Goal: Transaction & Acquisition: Purchase product/service

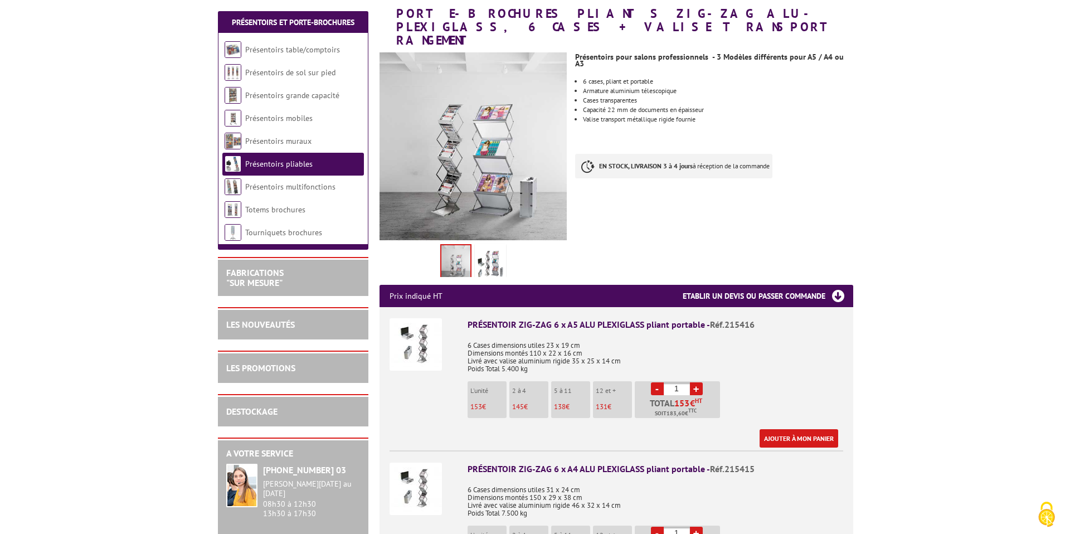
scroll to position [177, 0]
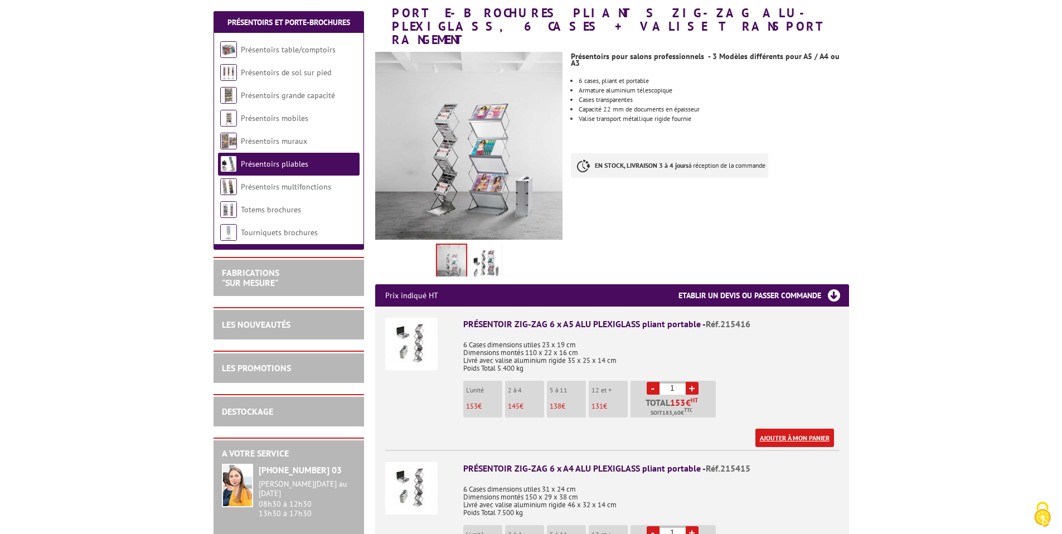
click at [783, 429] on link "Ajouter à mon panier" at bounding box center [794, 438] width 79 height 18
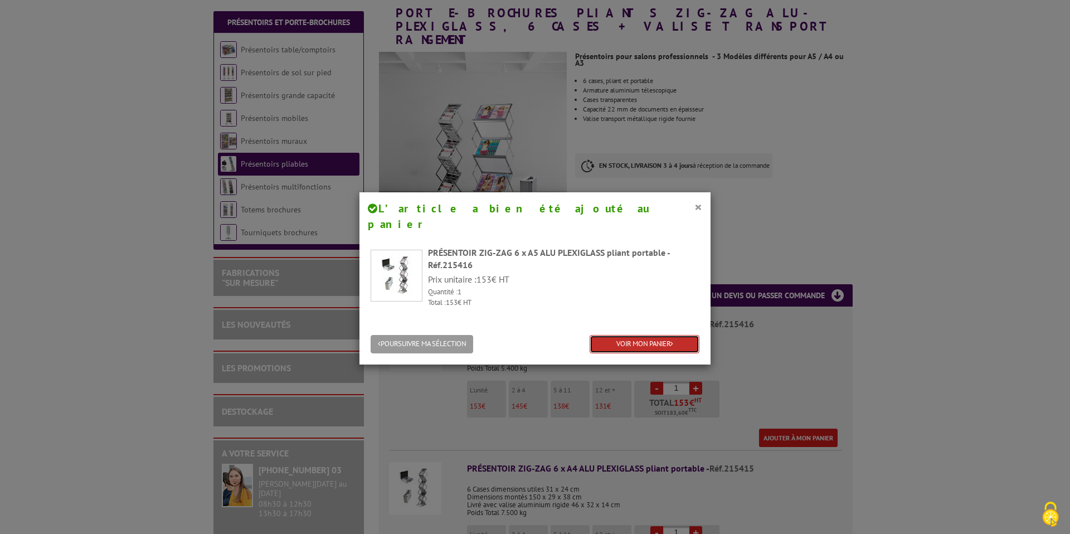
click at [633, 335] on link "VOIR MON PANIER" at bounding box center [645, 344] width 110 height 18
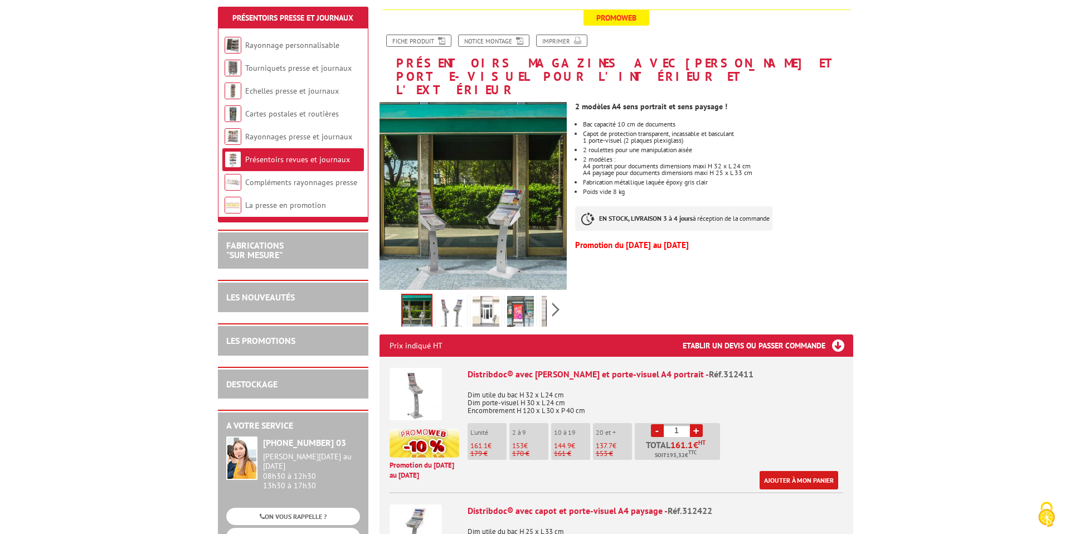
scroll to position [197, 0]
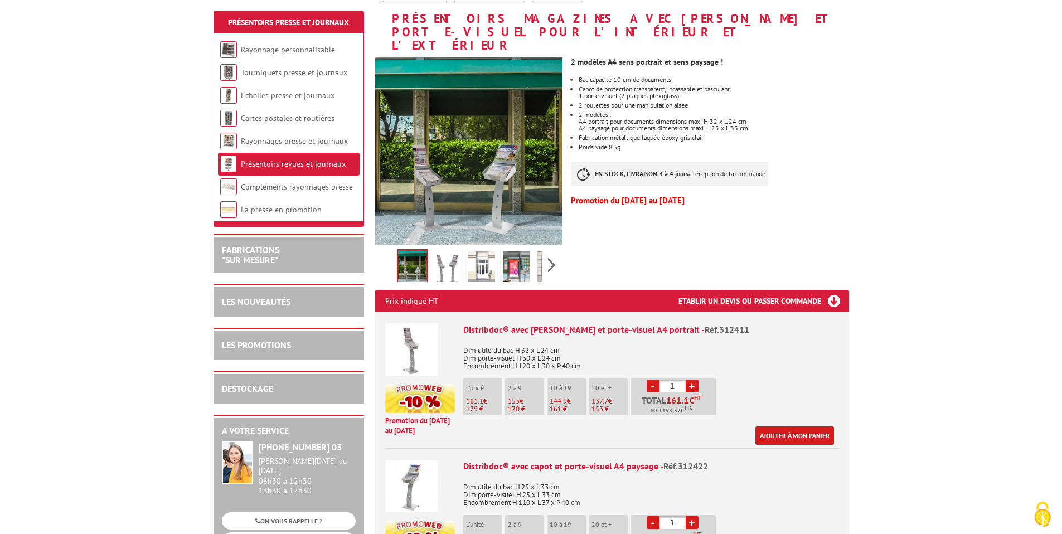
click at [789, 426] on link "Ajouter à mon panier" at bounding box center [794, 435] width 79 height 18
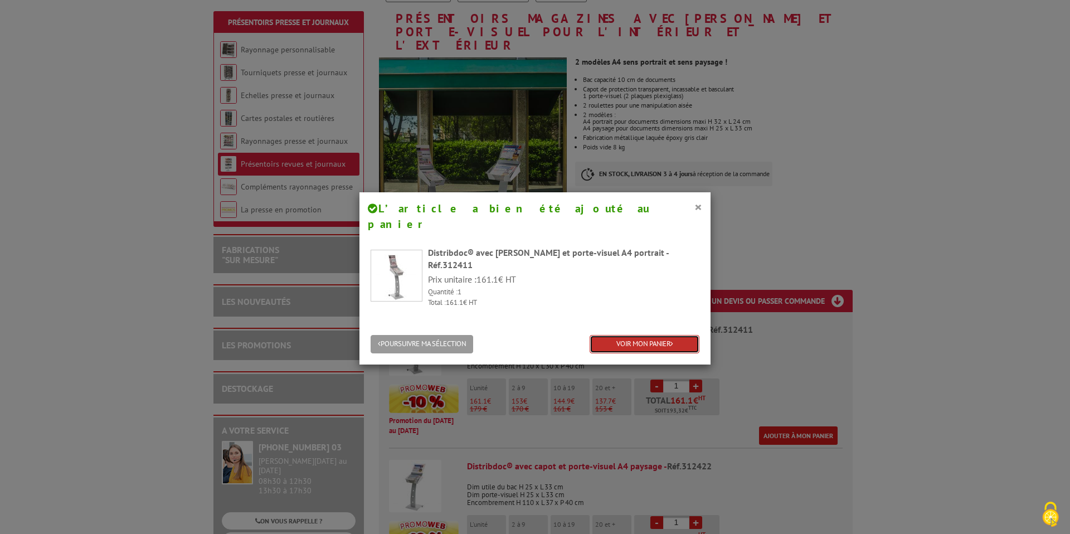
click at [634, 335] on link "VOIR MON PANIER" at bounding box center [645, 344] width 110 height 18
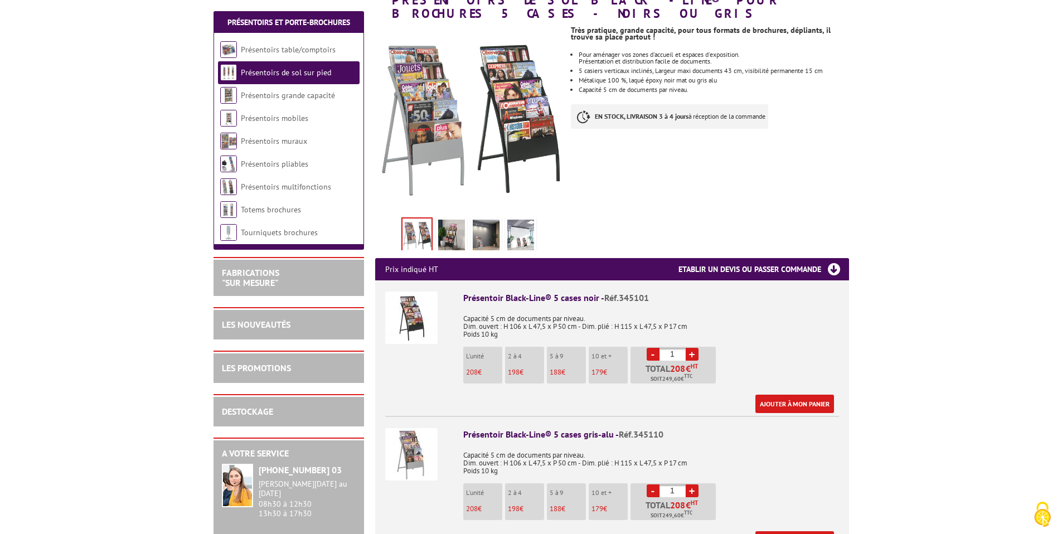
scroll to position [174, 0]
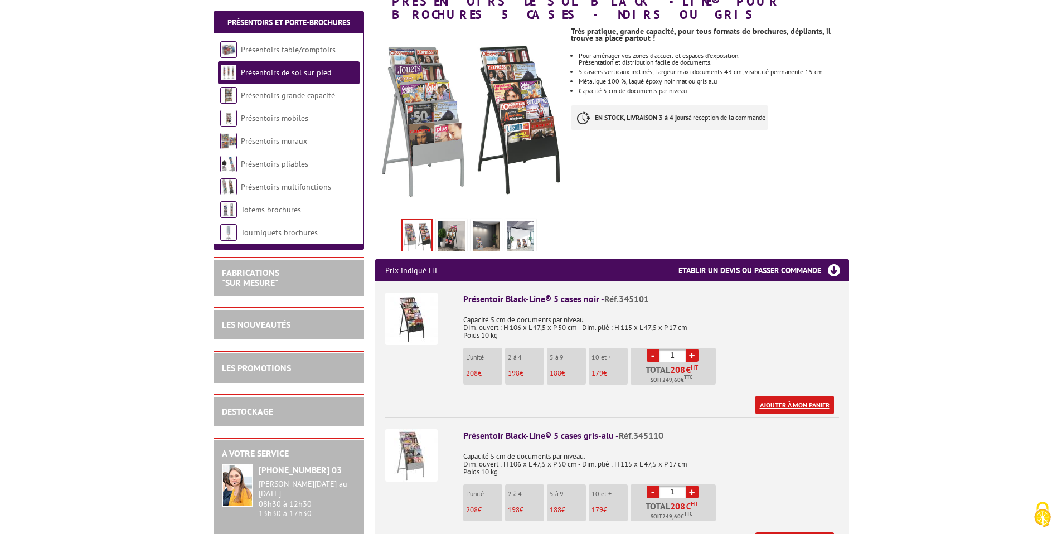
click at [814, 396] on link "Ajouter à mon panier" at bounding box center [794, 405] width 79 height 18
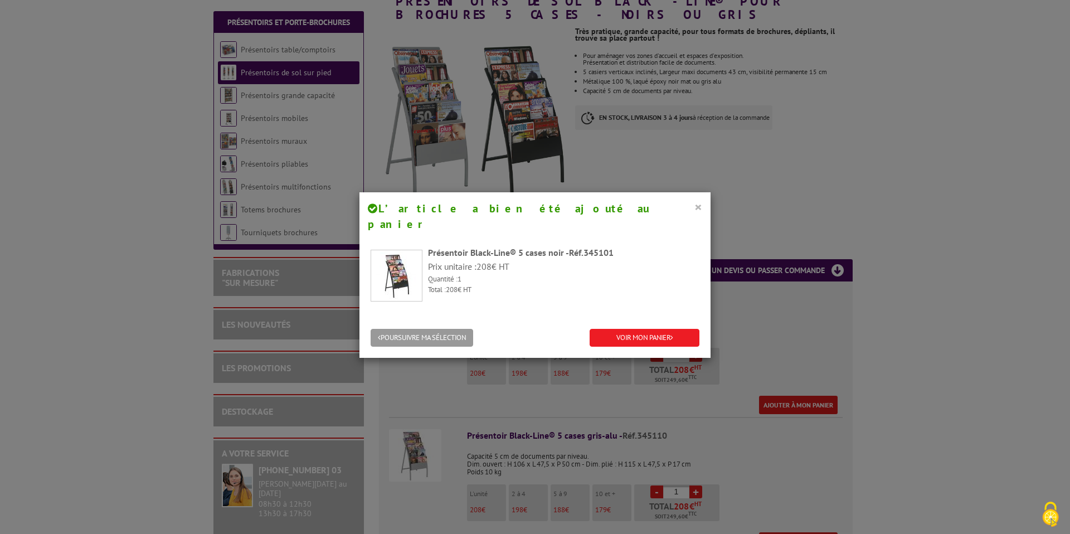
click at [694, 207] on button "×" at bounding box center [698, 207] width 8 height 14
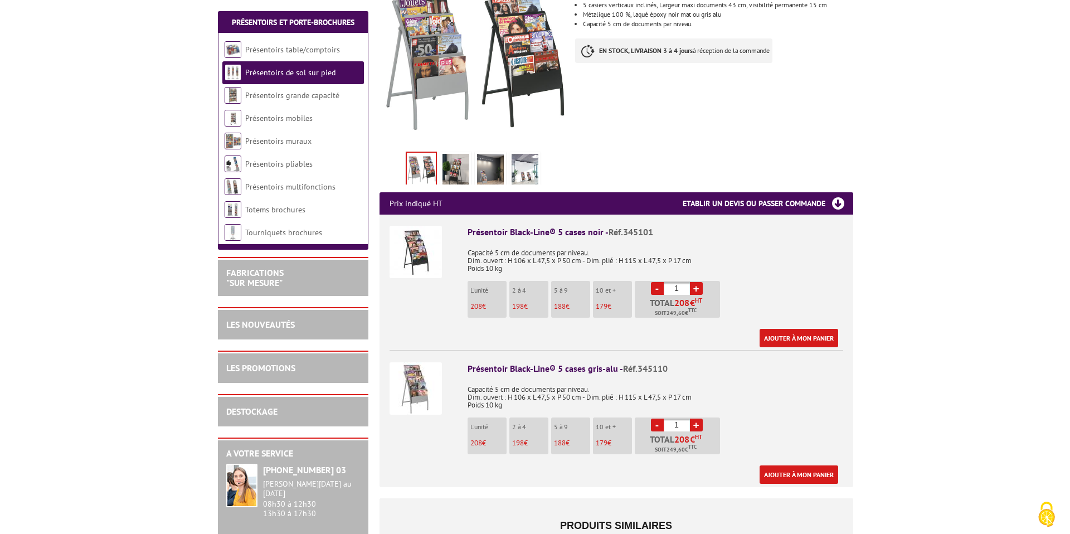
scroll to position [257, 0]
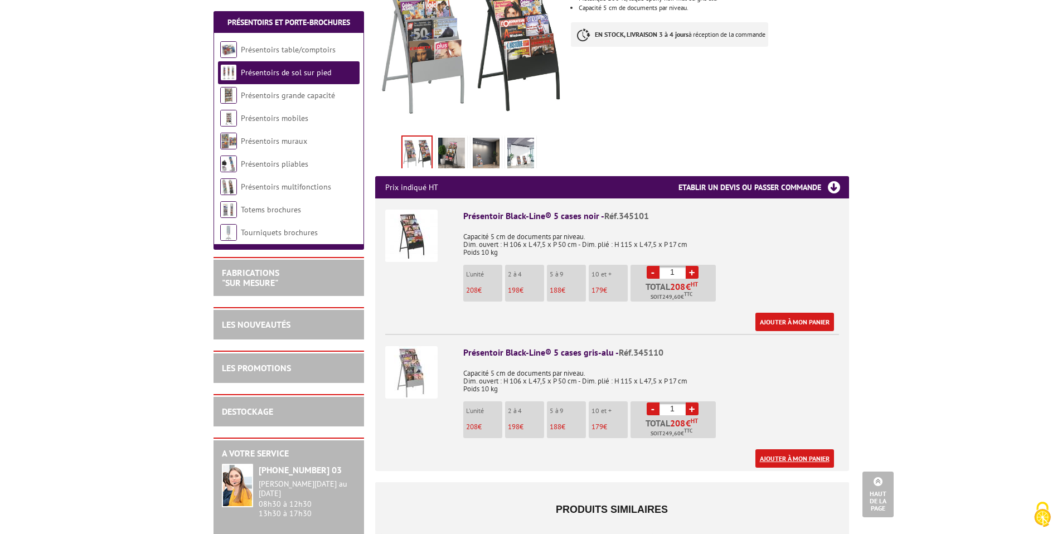
click at [806, 449] on link "Ajouter à mon panier" at bounding box center [794, 458] width 79 height 18
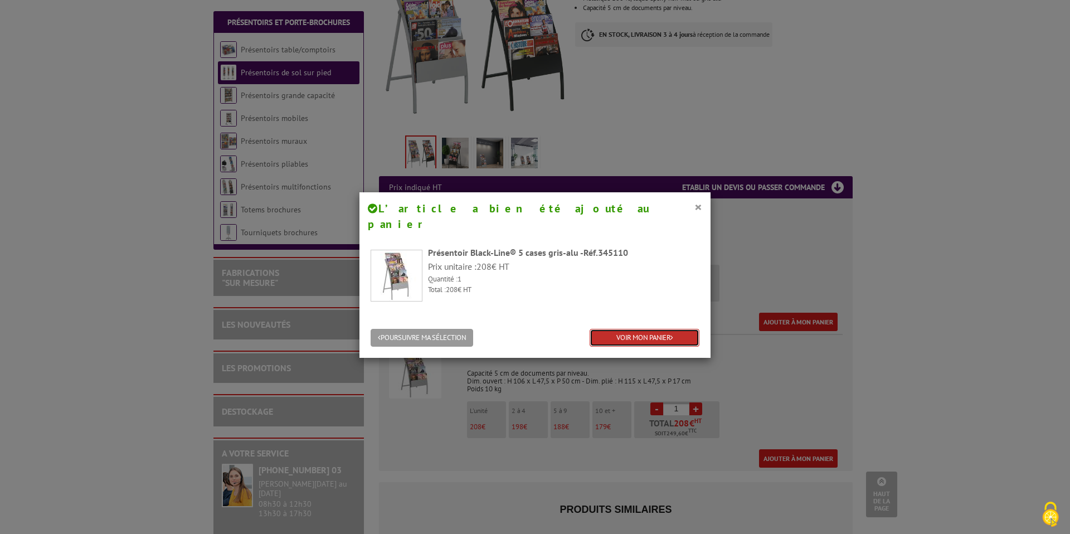
click at [622, 329] on link "VOIR MON PANIER" at bounding box center [645, 338] width 110 height 18
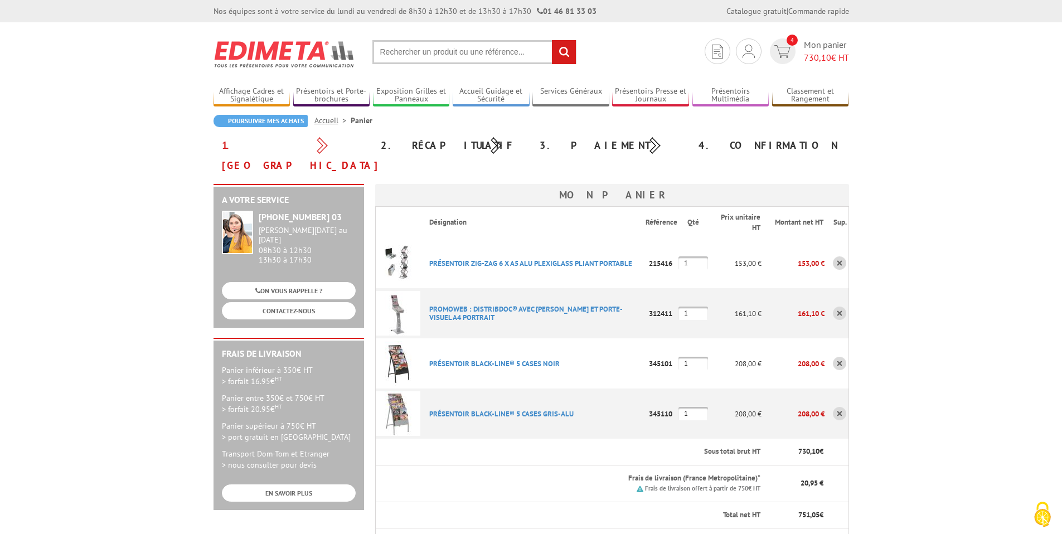
click at [839, 256] on link at bounding box center [839, 262] width 13 height 13
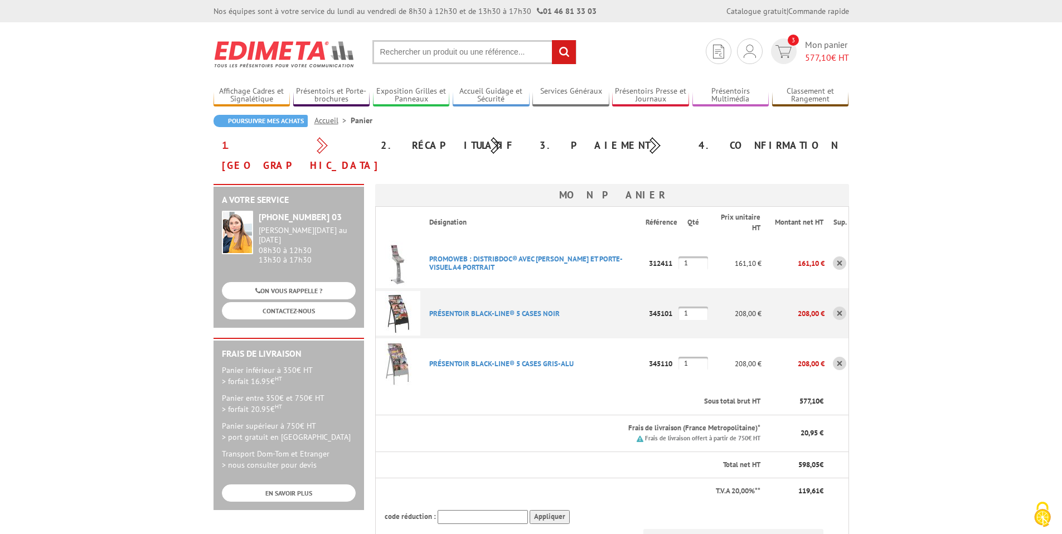
click at [839, 256] on link at bounding box center [839, 262] width 13 height 13
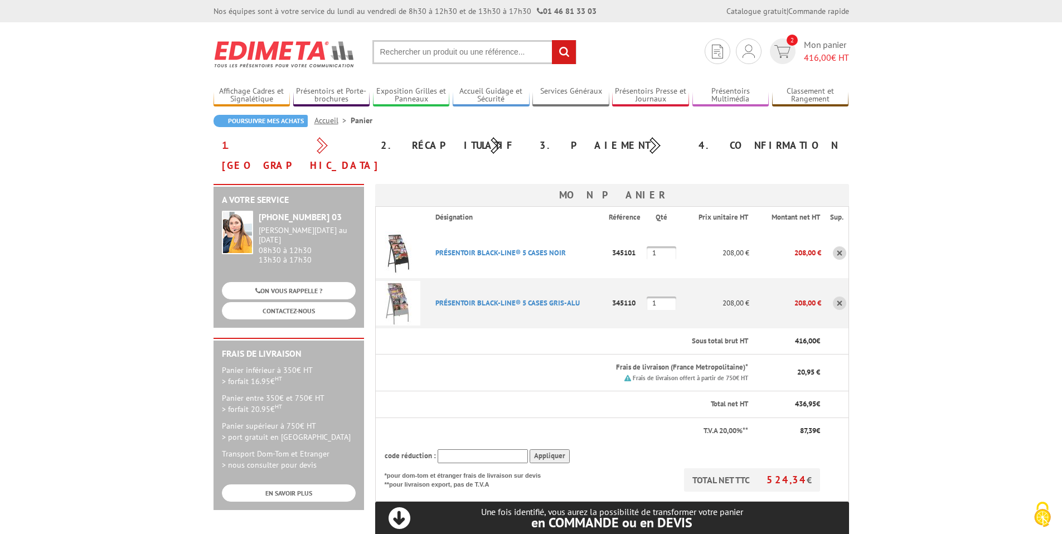
click at [839, 244] on td at bounding box center [834, 253] width 27 height 50
click at [839, 246] on link at bounding box center [839, 252] width 13 height 13
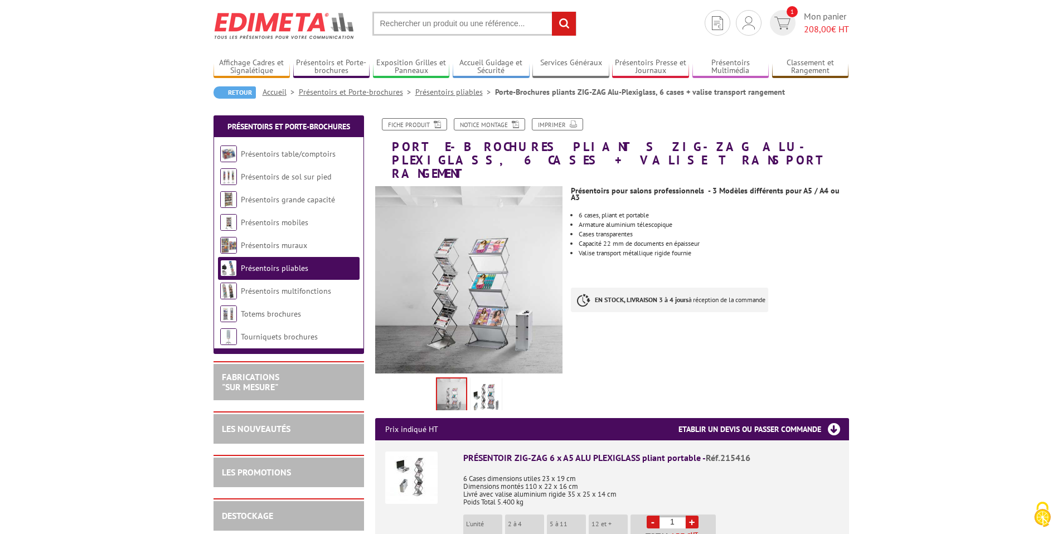
scroll to position [45, 0]
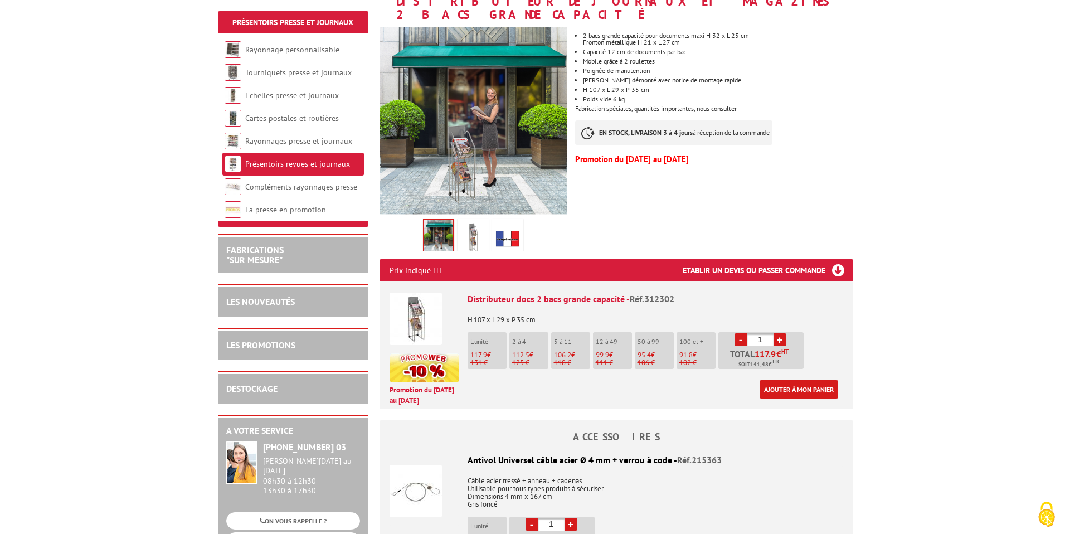
scroll to position [207, 0]
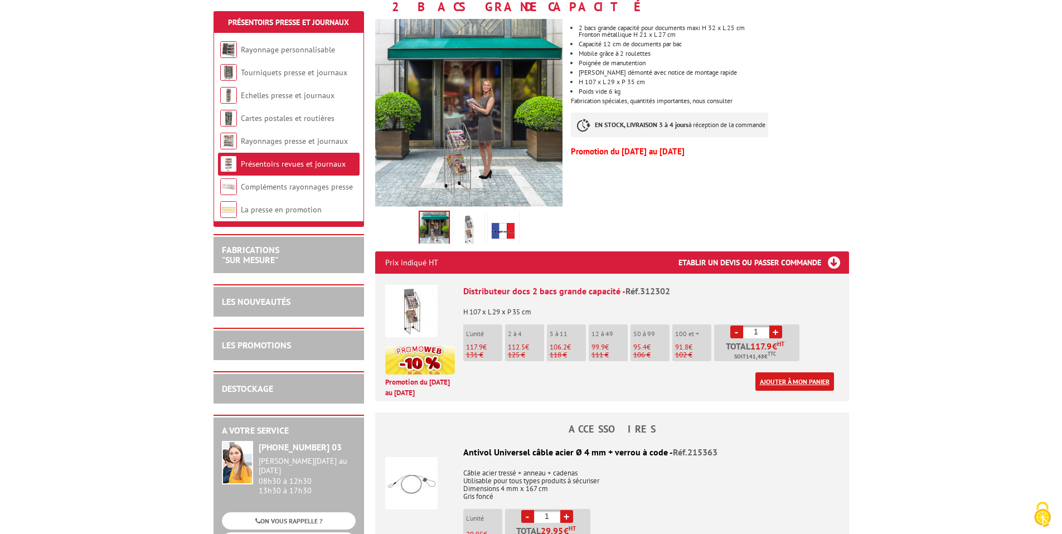
click at [797, 372] on link "Ajouter à mon panier" at bounding box center [794, 381] width 79 height 18
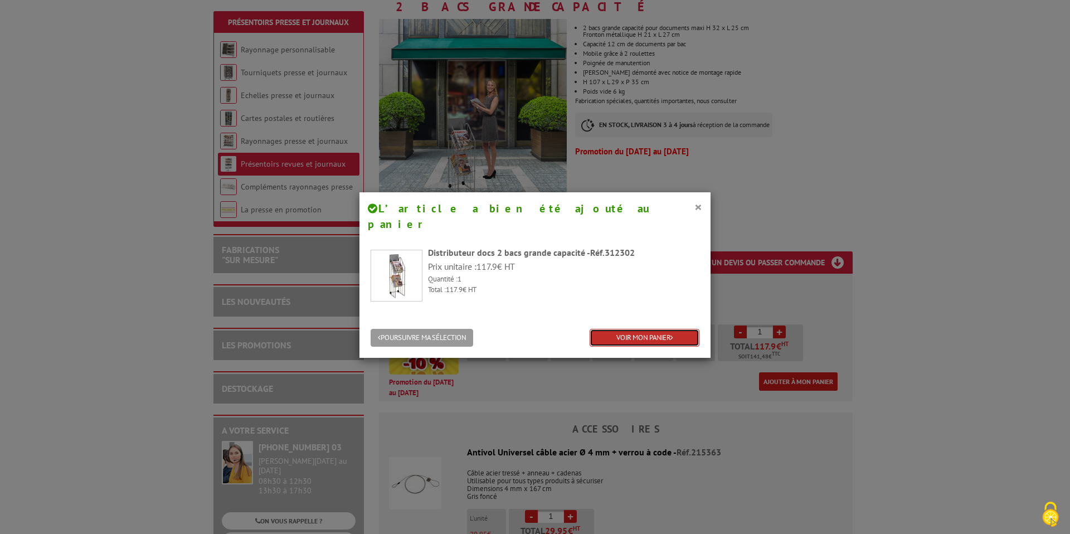
click at [661, 329] on link "VOIR MON PANIER" at bounding box center [645, 338] width 110 height 18
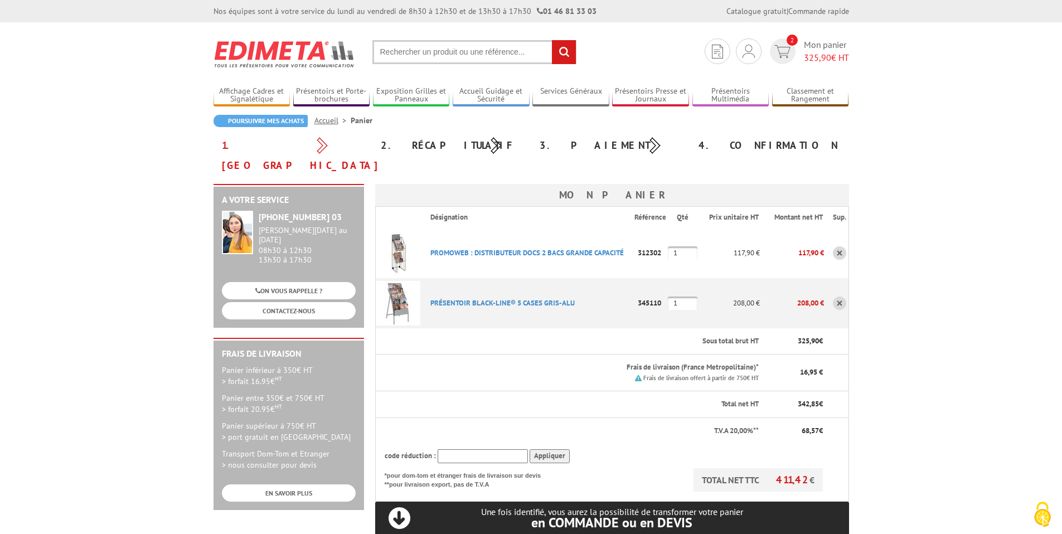
click at [840, 296] on link at bounding box center [839, 302] width 13 height 13
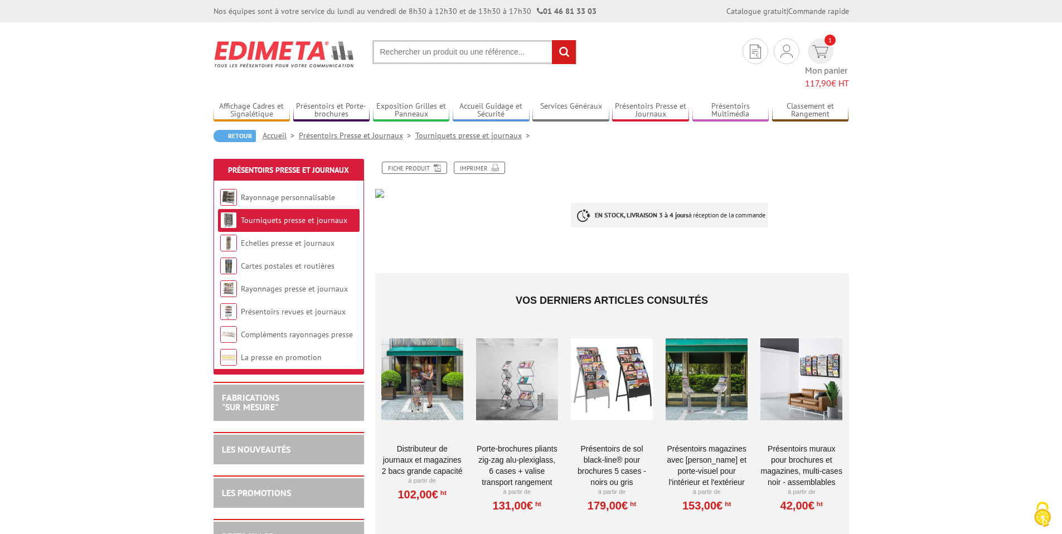
click at [460, 52] on input "text" at bounding box center [474, 52] width 204 height 24
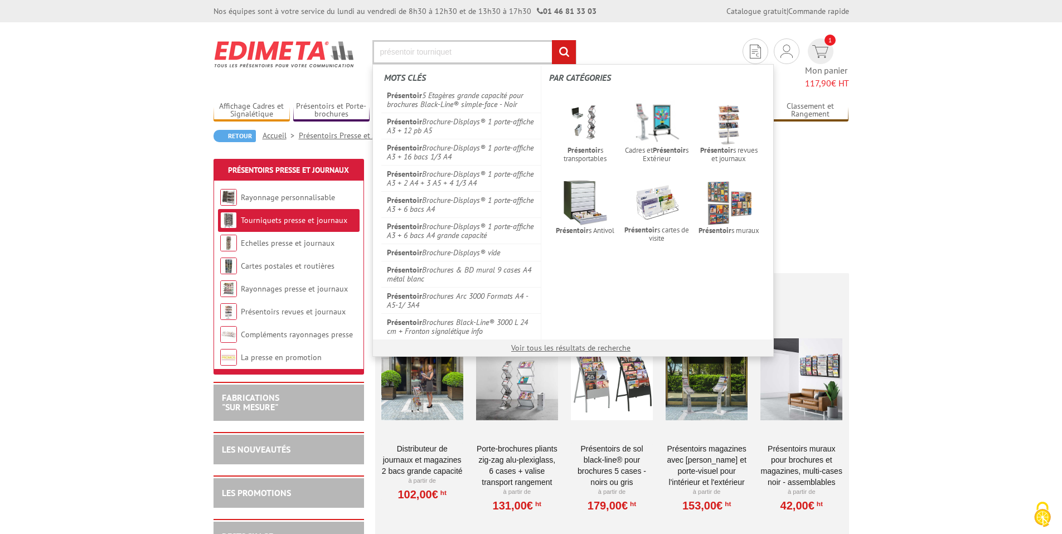
type input "présentoir tourniquet"
click at [552, 40] on input "rechercher" at bounding box center [564, 52] width 24 height 24
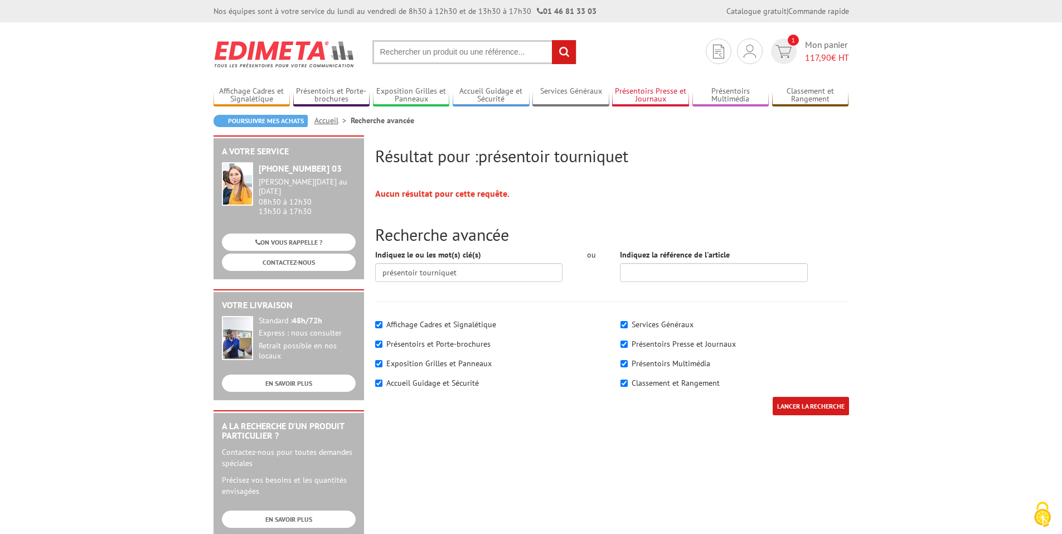
click at [648, 92] on link "Présentoirs Presse et Journaux" at bounding box center [650, 95] width 77 height 18
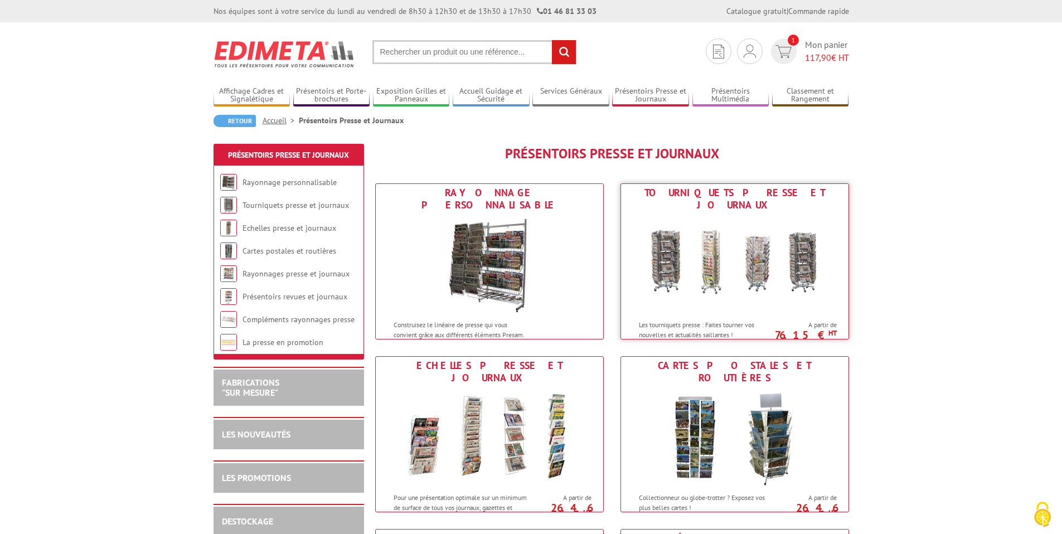
click at [757, 234] on img at bounding box center [734, 264] width 206 height 100
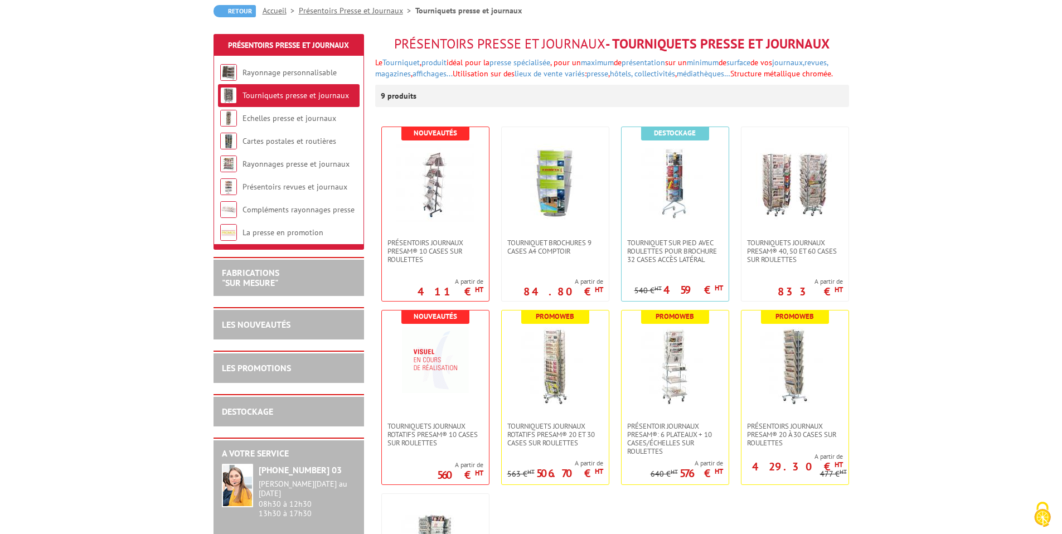
scroll to position [119, 0]
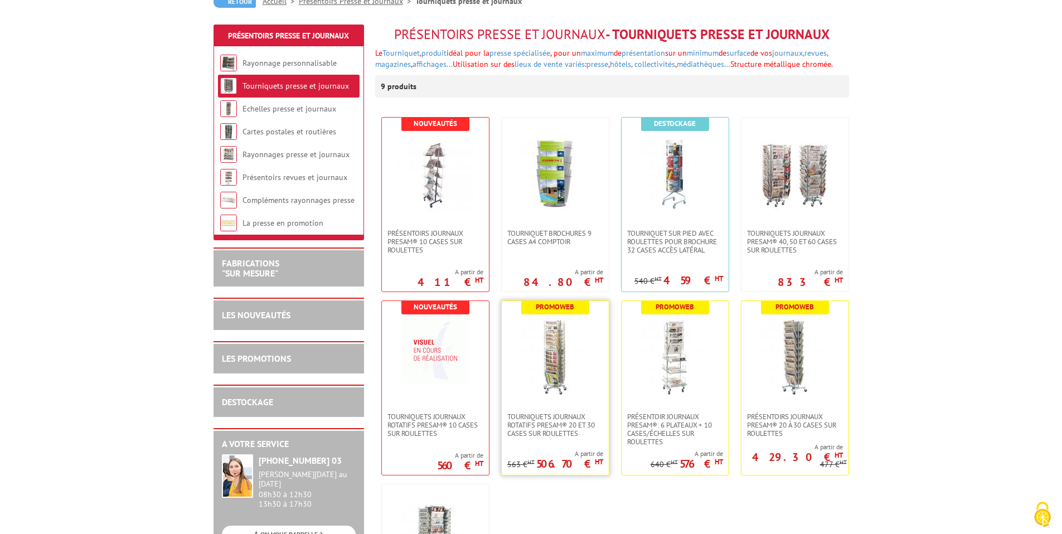
click at [588, 335] on img at bounding box center [555, 357] width 78 height 78
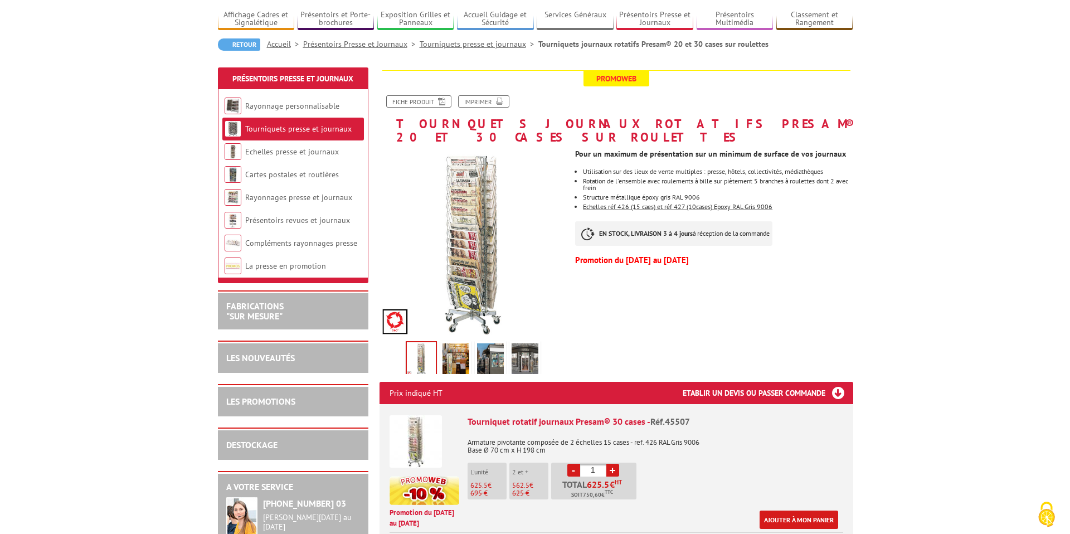
scroll to position [77, 0]
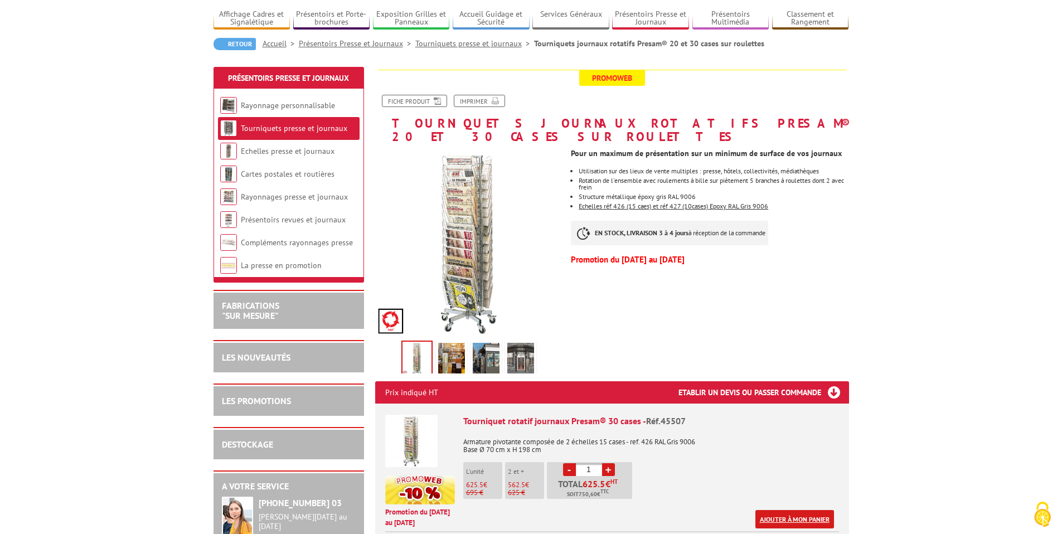
click at [823, 510] on link "Ajouter à mon panier" at bounding box center [794, 519] width 79 height 18
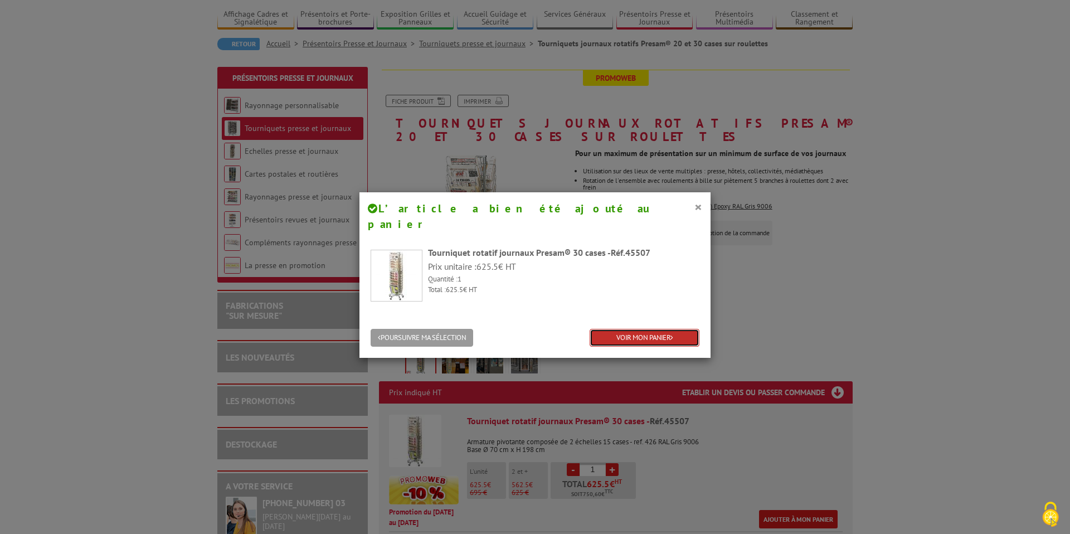
click at [650, 329] on link "VOIR MON PANIER" at bounding box center [645, 338] width 110 height 18
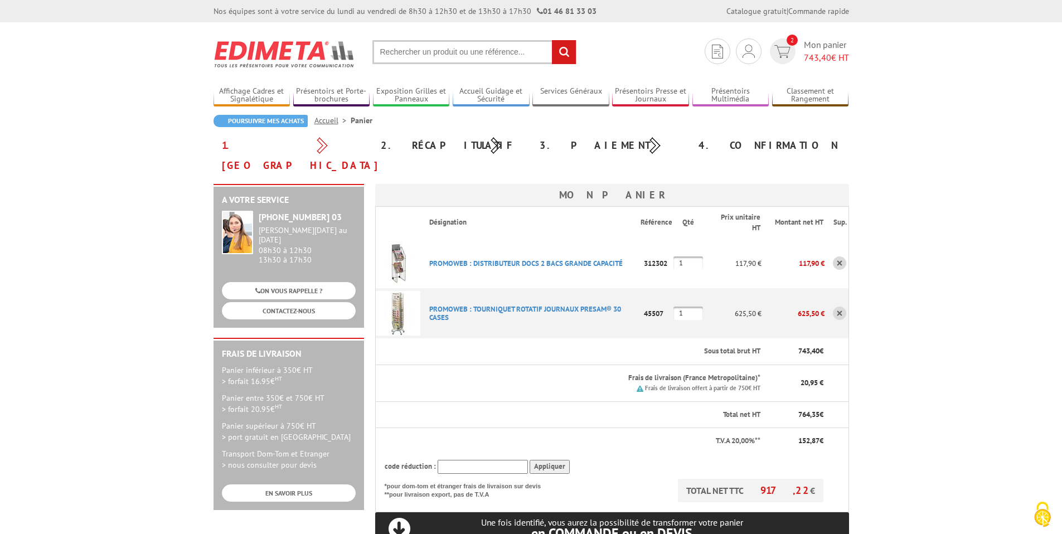
click at [828, 242] on td at bounding box center [836, 263] width 24 height 50
click at [845, 256] on link at bounding box center [839, 262] width 13 height 13
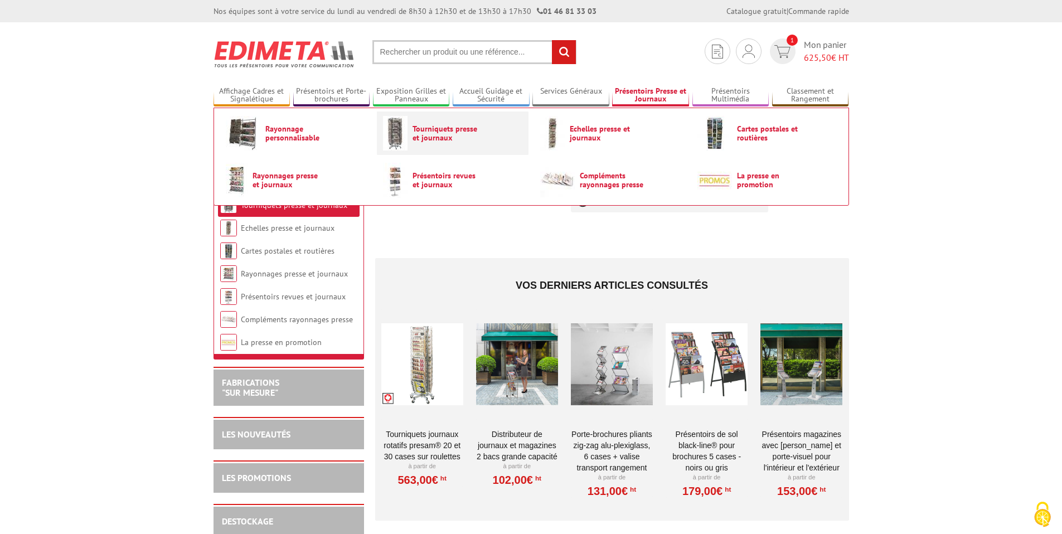
click at [440, 137] on span "Tourniquets presse et journaux" at bounding box center [445, 133] width 67 height 18
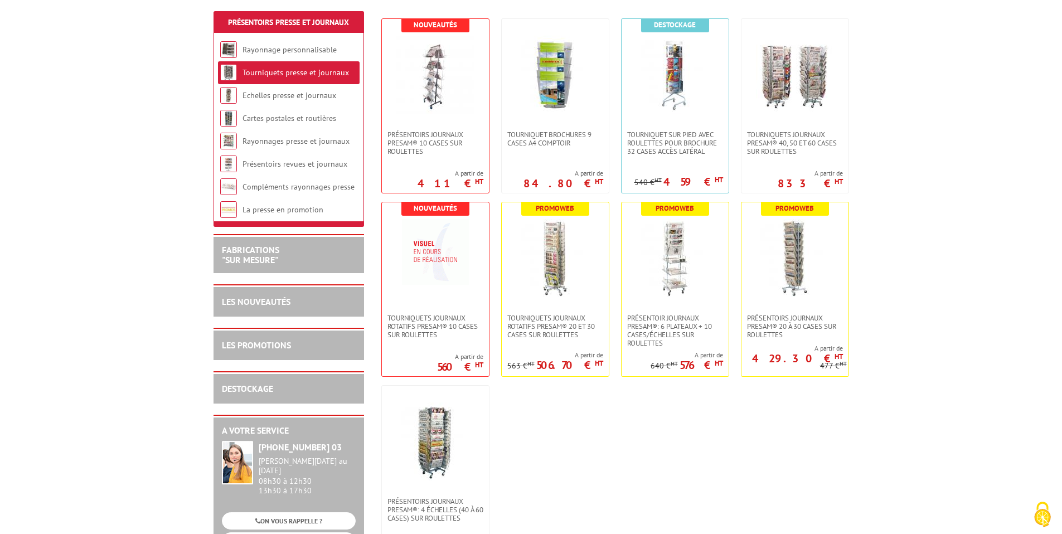
scroll to position [249, 0]
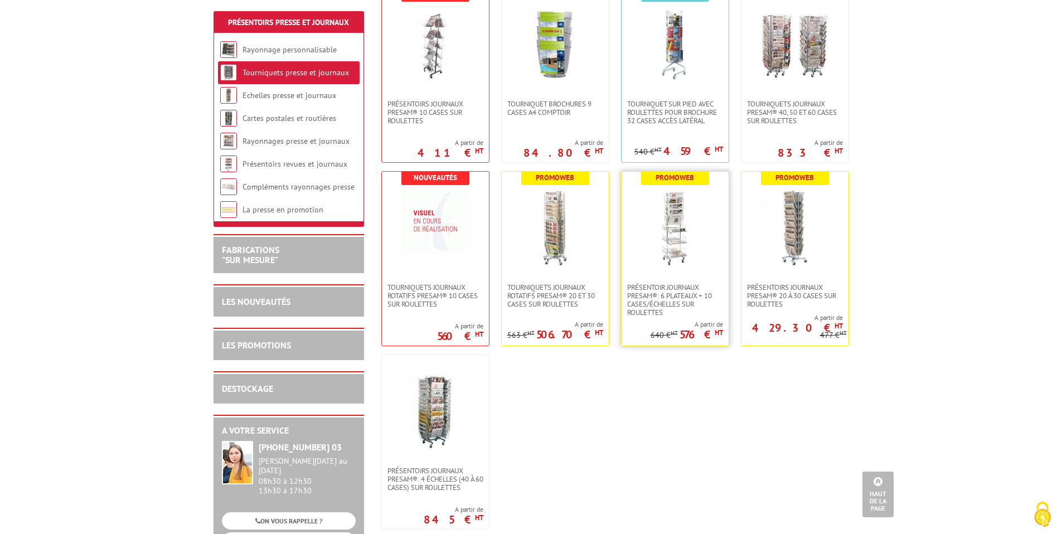
click at [689, 248] on img at bounding box center [675, 227] width 78 height 78
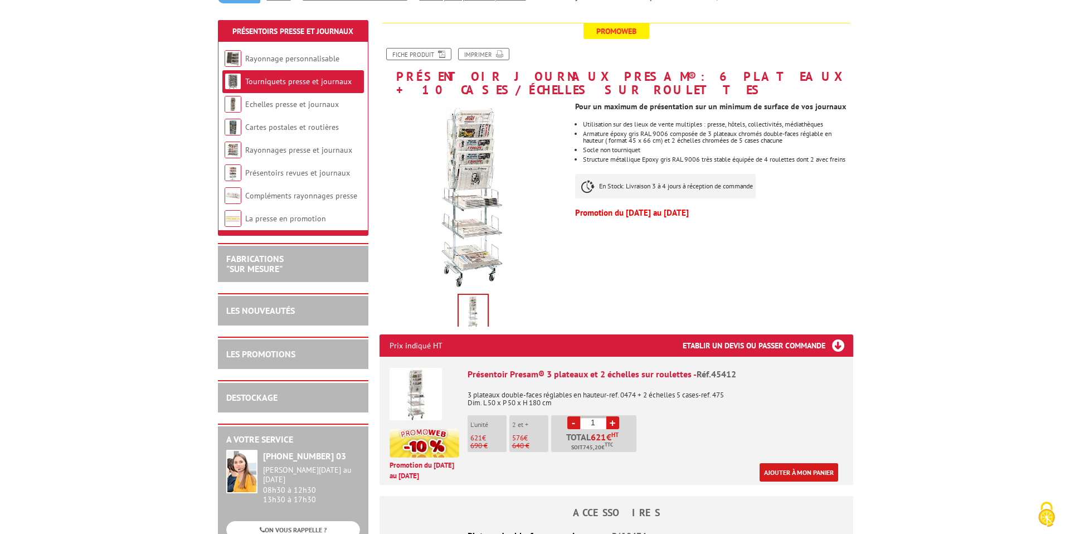
scroll to position [135, 0]
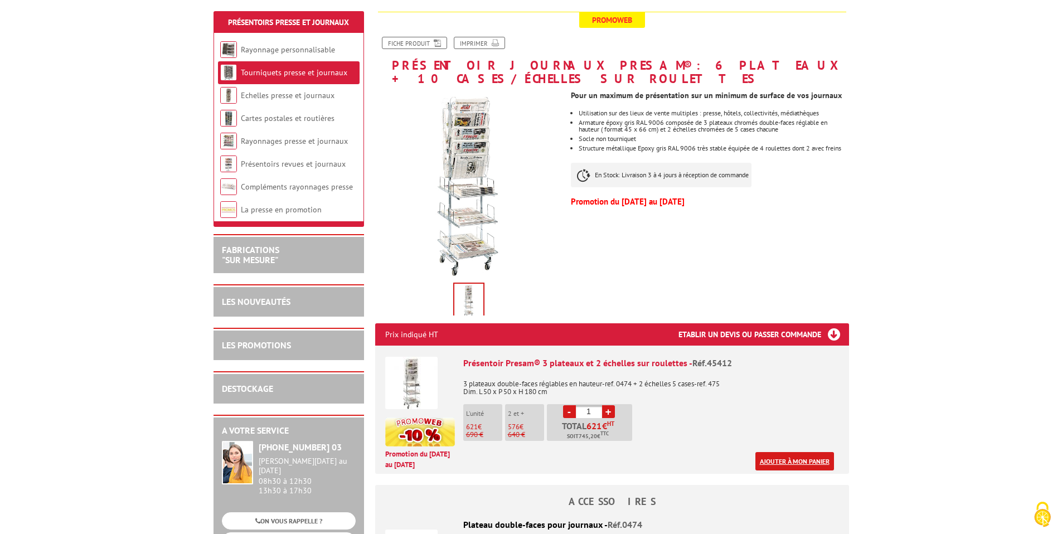
click at [802, 456] on link "Ajouter à mon panier" at bounding box center [794, 461] width 79 height 18
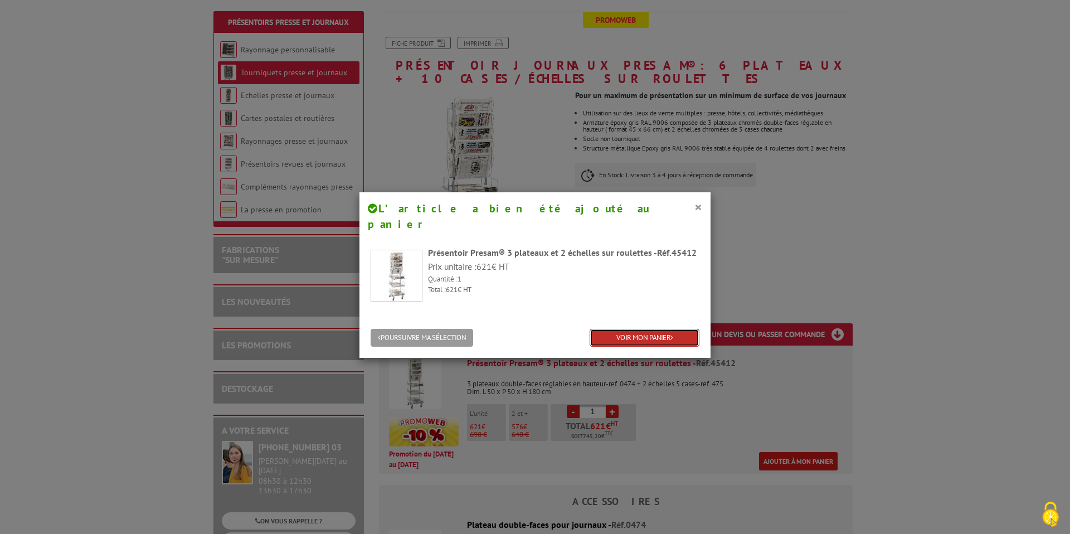
click at [660, 329] on link "VOIR MON PANIER" at bounding box center [645, 338] width 110 height 18
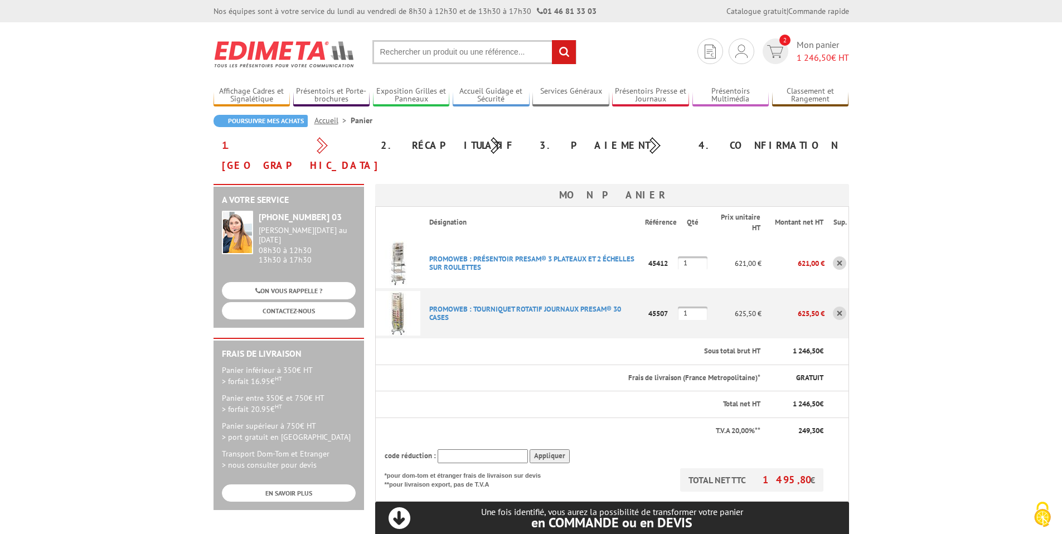
click at [844, 307] on link at bounding box center [839, 313] width 13 height 13
